Goal: Contribute content: Contribute content

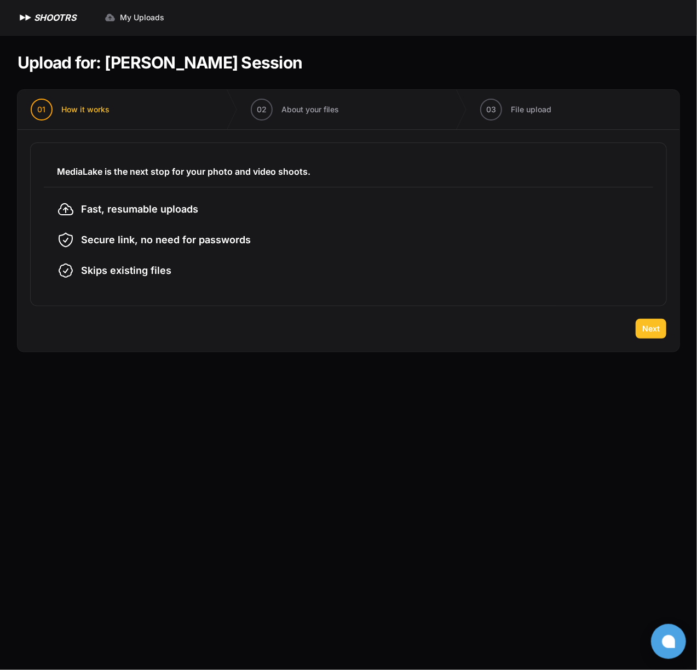
click at [657, 327] on span "Next" at bounding box center [652, 328] width 18 height 11
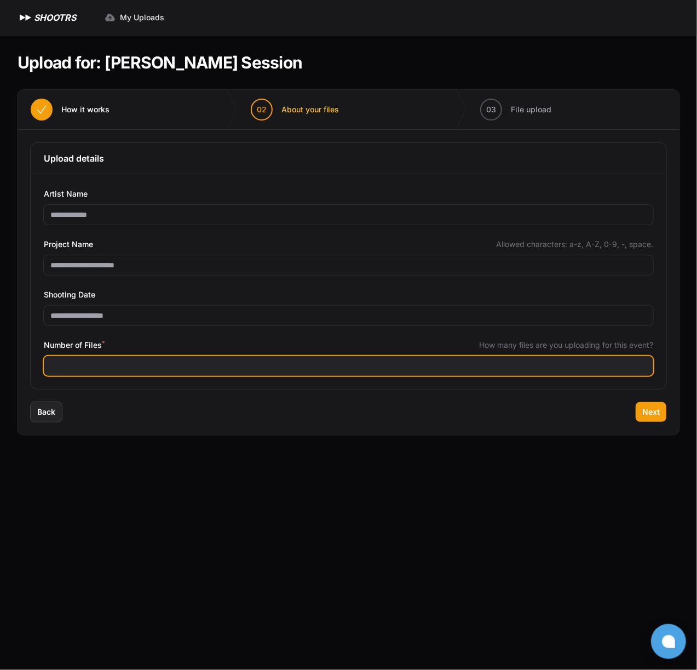
click at [135, 370] on input "Number of Files *" at bounding box center [349, 366] width 610 height 20
type input "***"
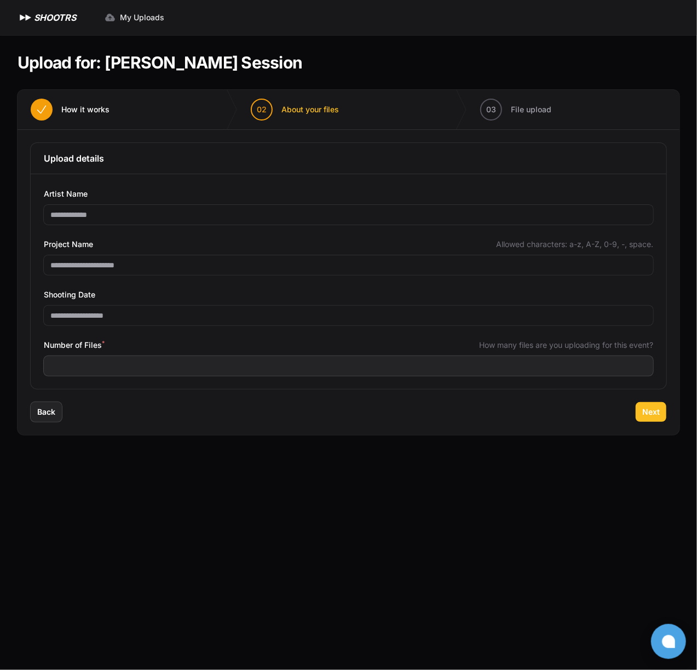
click at [650, 413] on span "Next" at bounding box center [652, 412] width 18 height 11
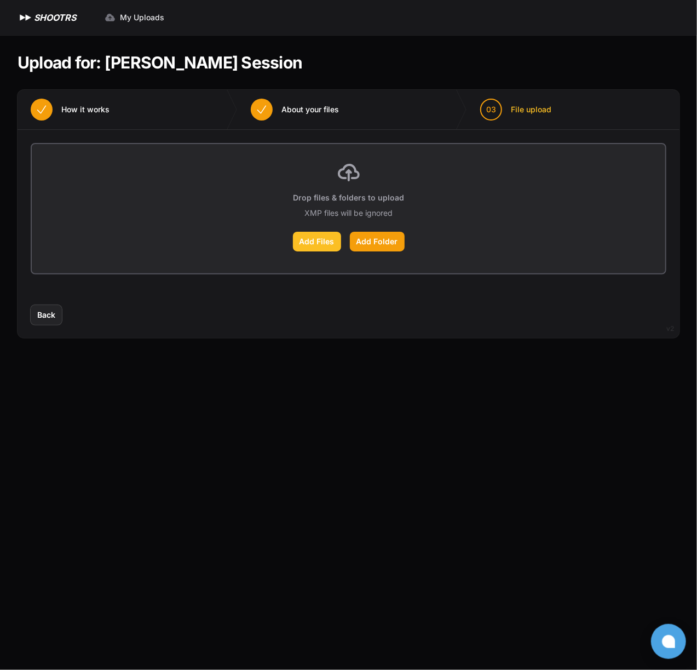
click at [322, 238] on label "Add Files" at bounding box center [317, 242] width 48 height 20
click at [0, 0] on input "Add Files" at bounding box center [0, 0] width 0 height 0
